Goal: Task Accomplishment & Management: Manage account settings

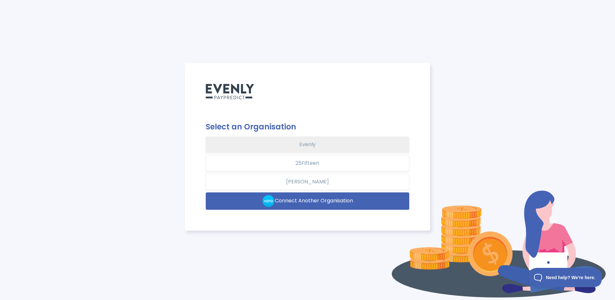
click at [292, 146] on button "Evenly" at bounding box center [308, 145] width 204 height 16
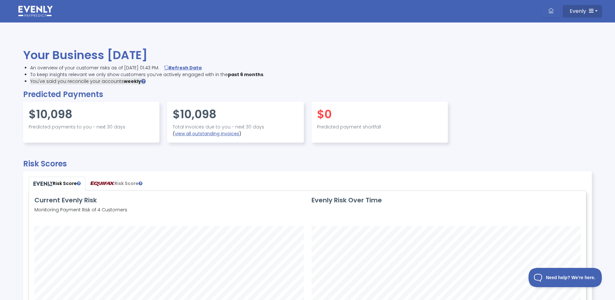
click at [586, 10] on span "Evenly" at bounding box center [578, 10] width 16 height 7
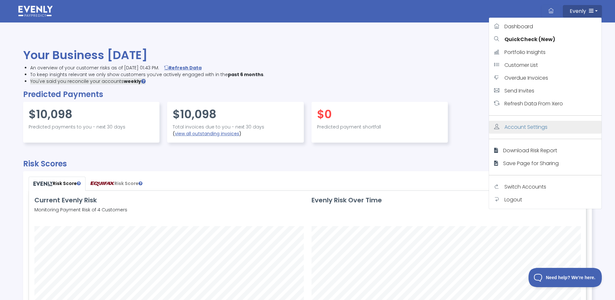
click at [526, 128] on span "Account Settings" at bounding box center [526, 127] width 43 height 7
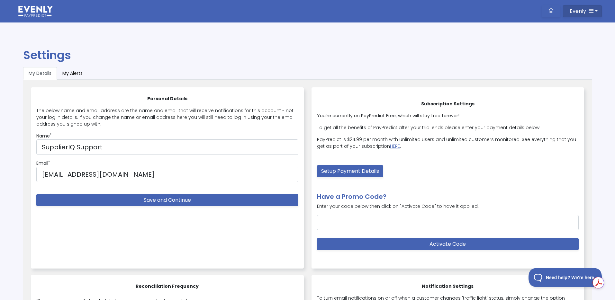
click at [594, 13] on button "Evenly" at bounding box center [582, 11] width 39 height 12
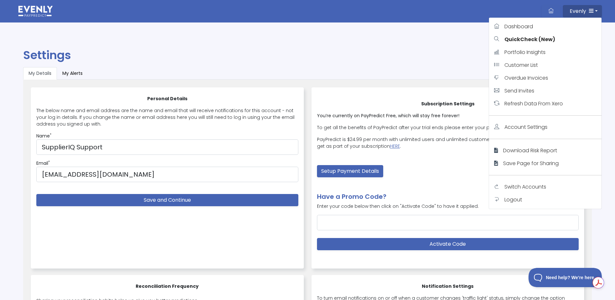
click at [520, 201] on span "Logout" at bounding box center [514, 199] width 18 height 7
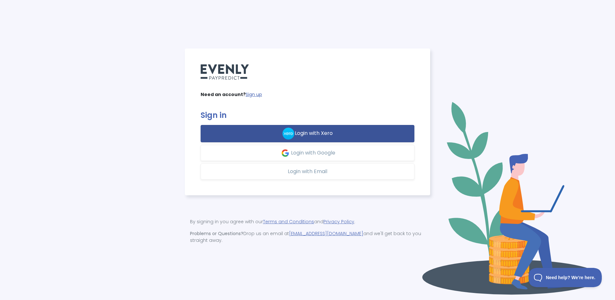
click at [302, 136] on span "Login with Xero" at bounding box center [314, 133] width 38 height 7
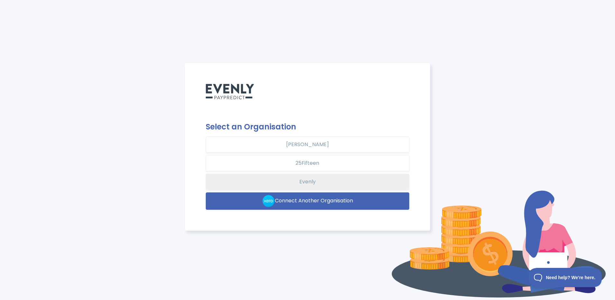
click at [279, 181] on button "Evenly" at bounding box center [308, 182] width 204 height 16
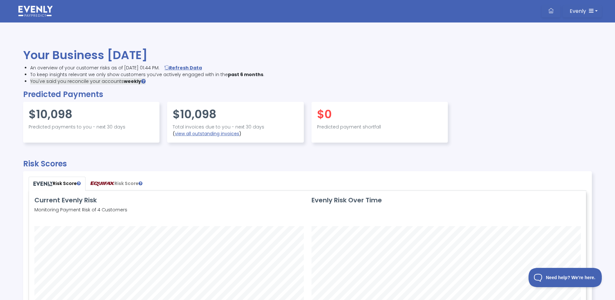
scroll to position [151, 557]
